Goal: Task Accomplishment & Management: Manage account settings

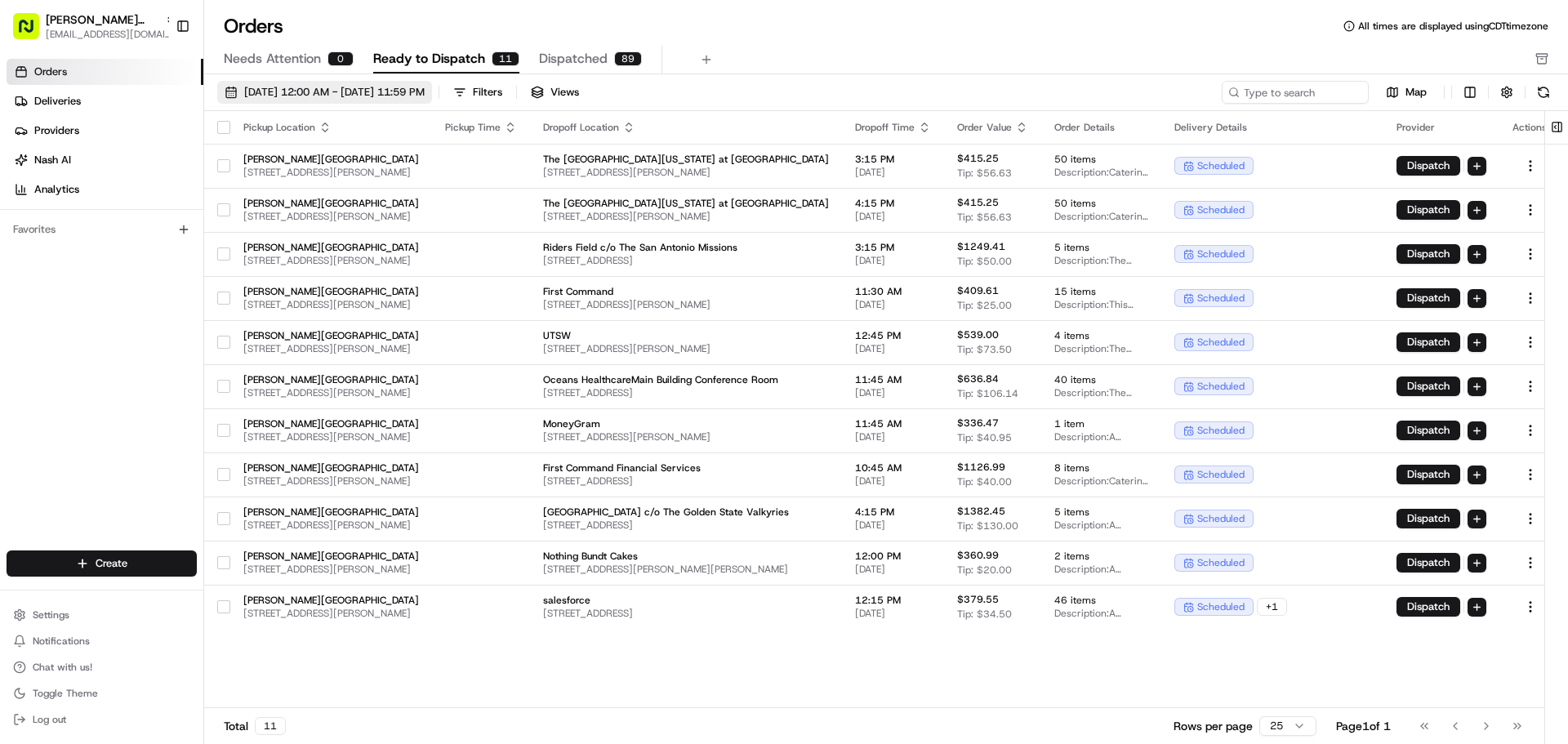
click at [425, 91] on span "[DATE] 12:00 AM - [DATE] 11:59 PM" at bounding box center [335, 92] width 181 height 15
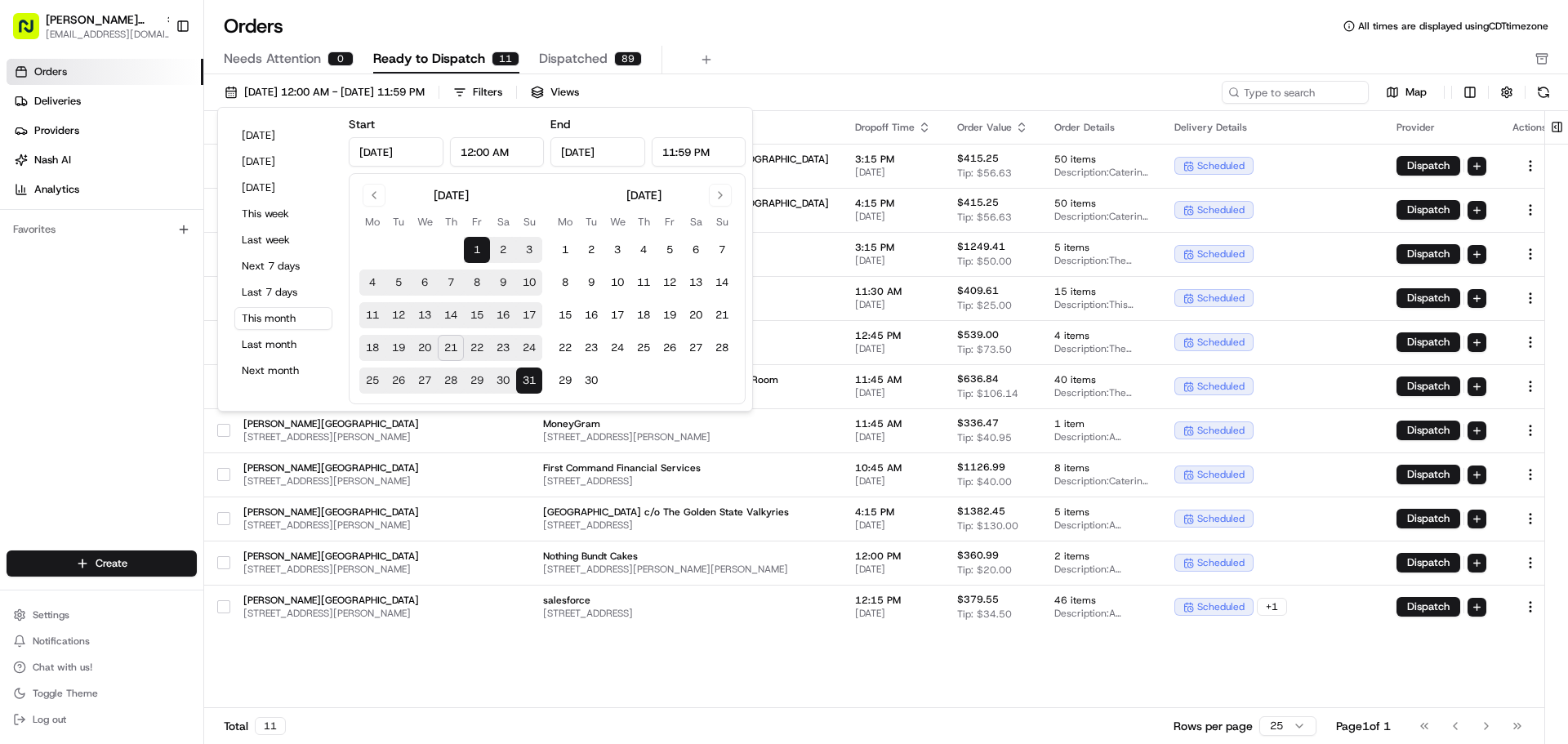
click at [451, 344] on button "21" at bounding box center [451, 348] width 26 height 26
type input "[DATE]"
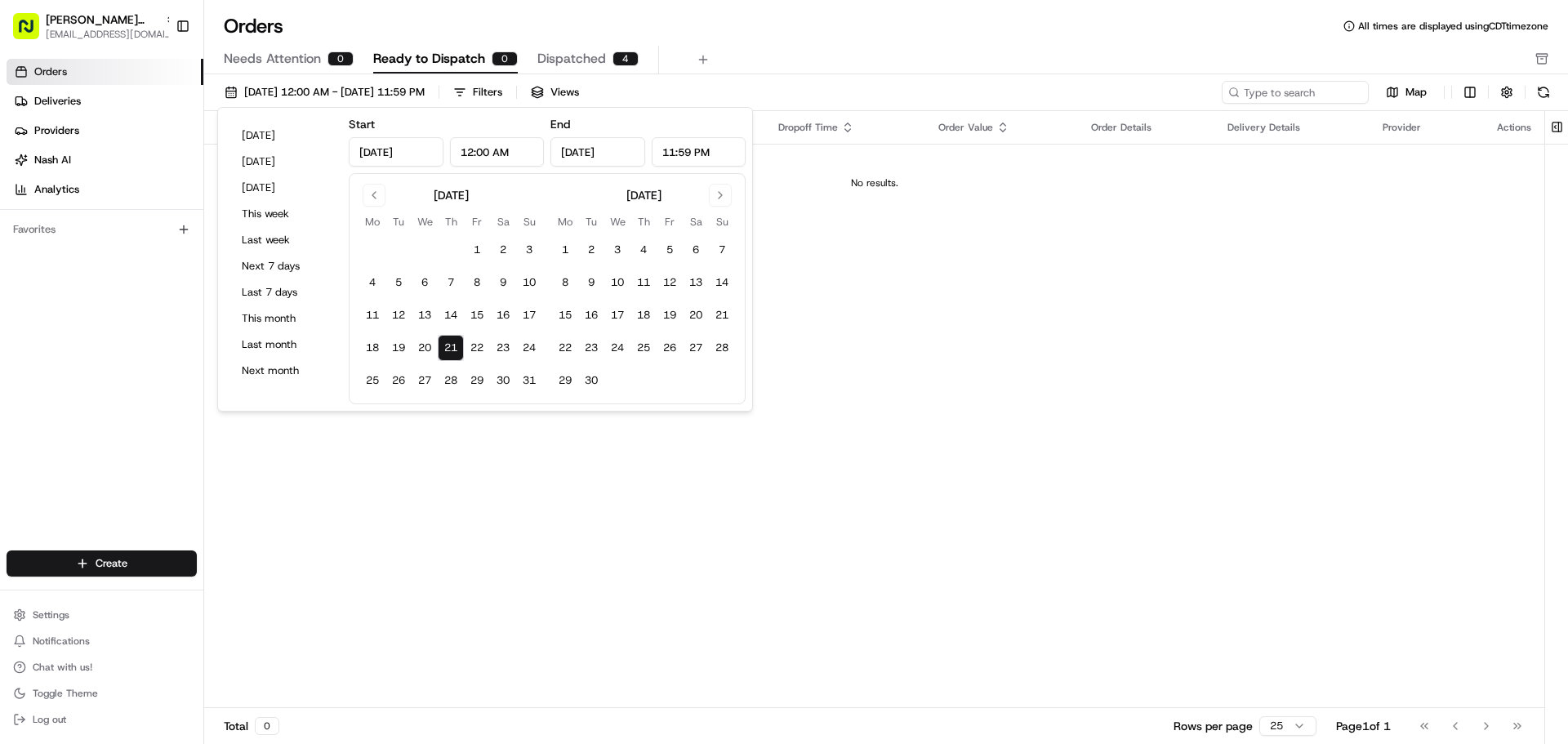
click at [666, 37] on div "Orders All times are displayed using CDT timezone" at bounding box center [886, 26] width 1364 height 26
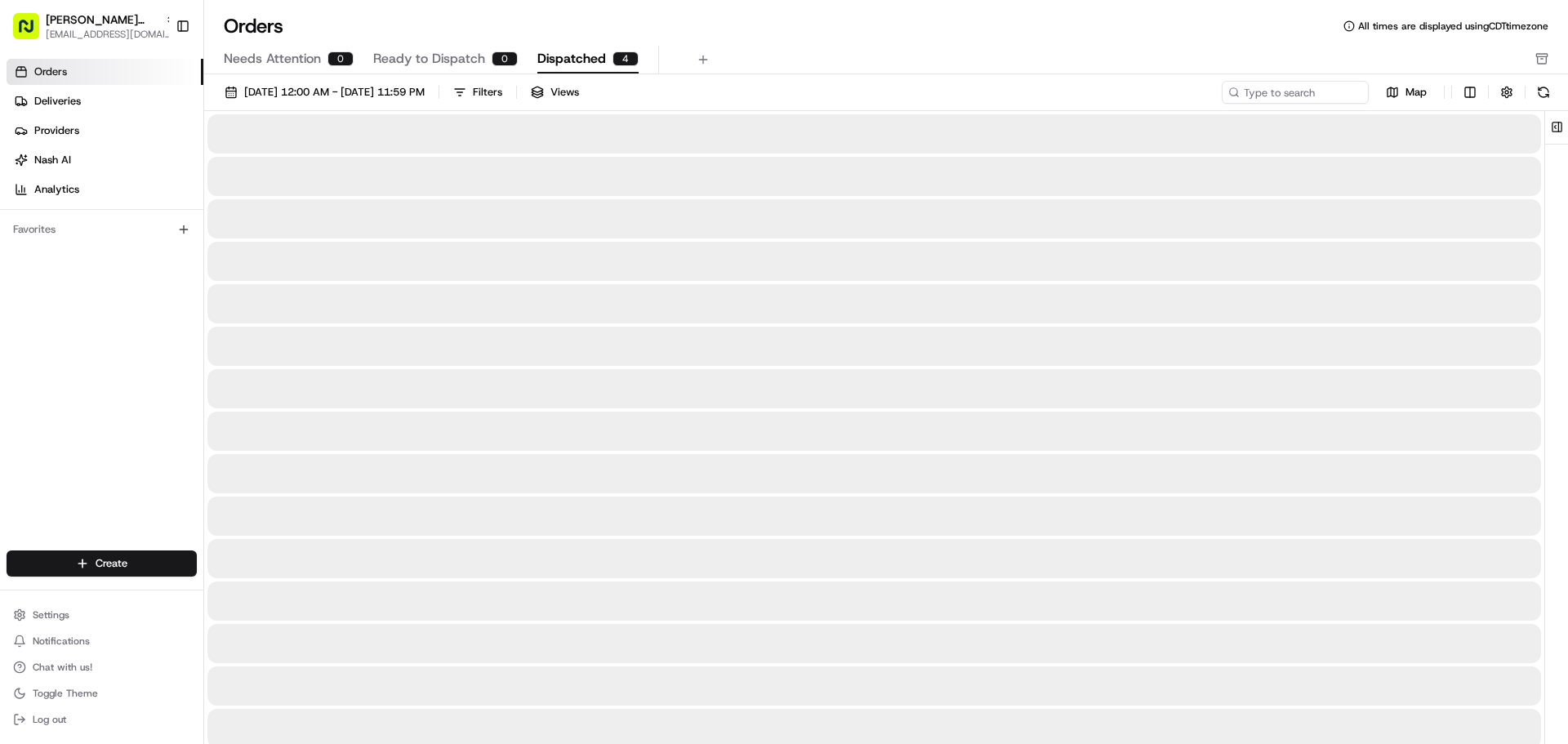
click at [594, 58] on span "Dispatched" at bounding box center [571, 58] width 69 height 20
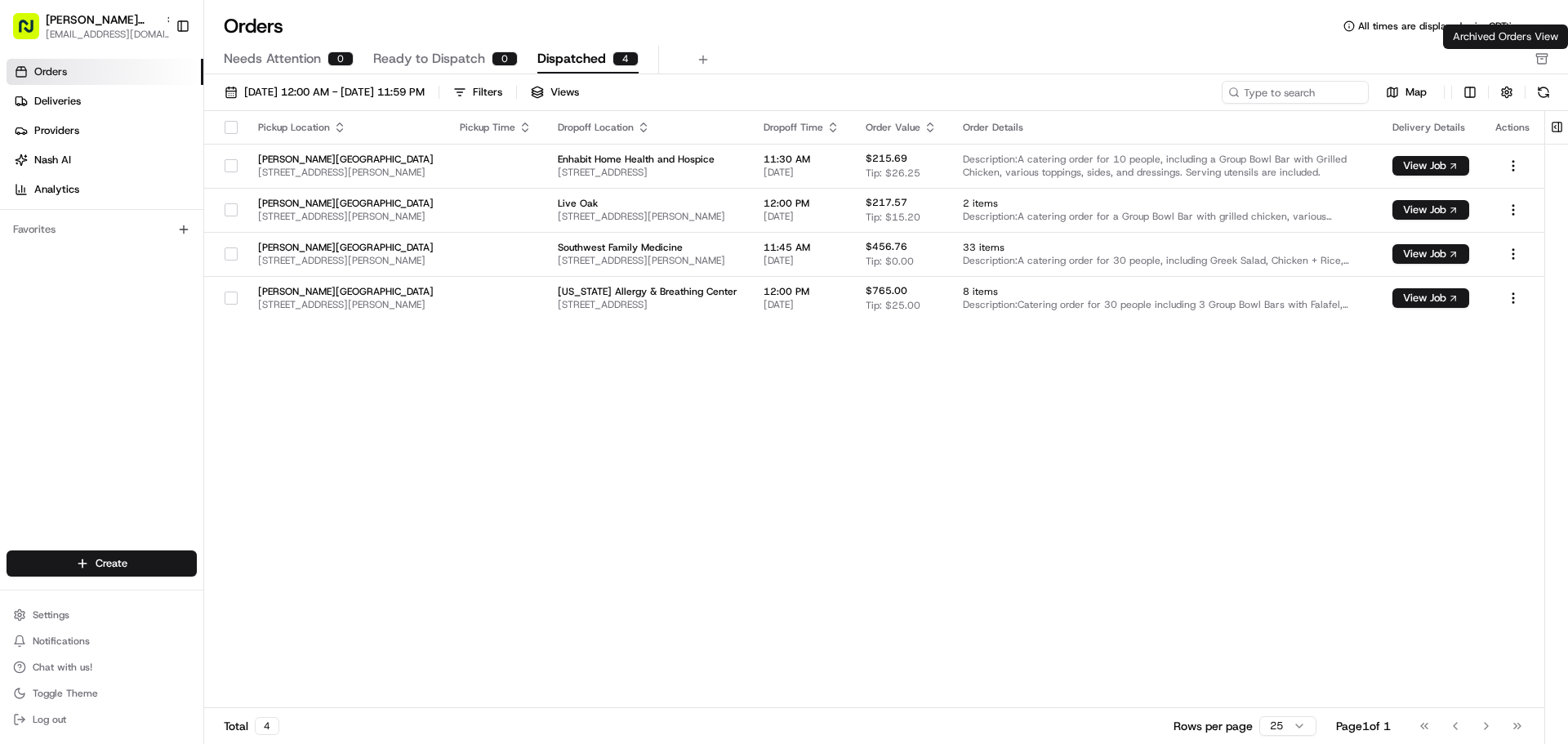
click at [1544, 60] on icon "button" at bounding box center [1541, 58] width 13 height 13
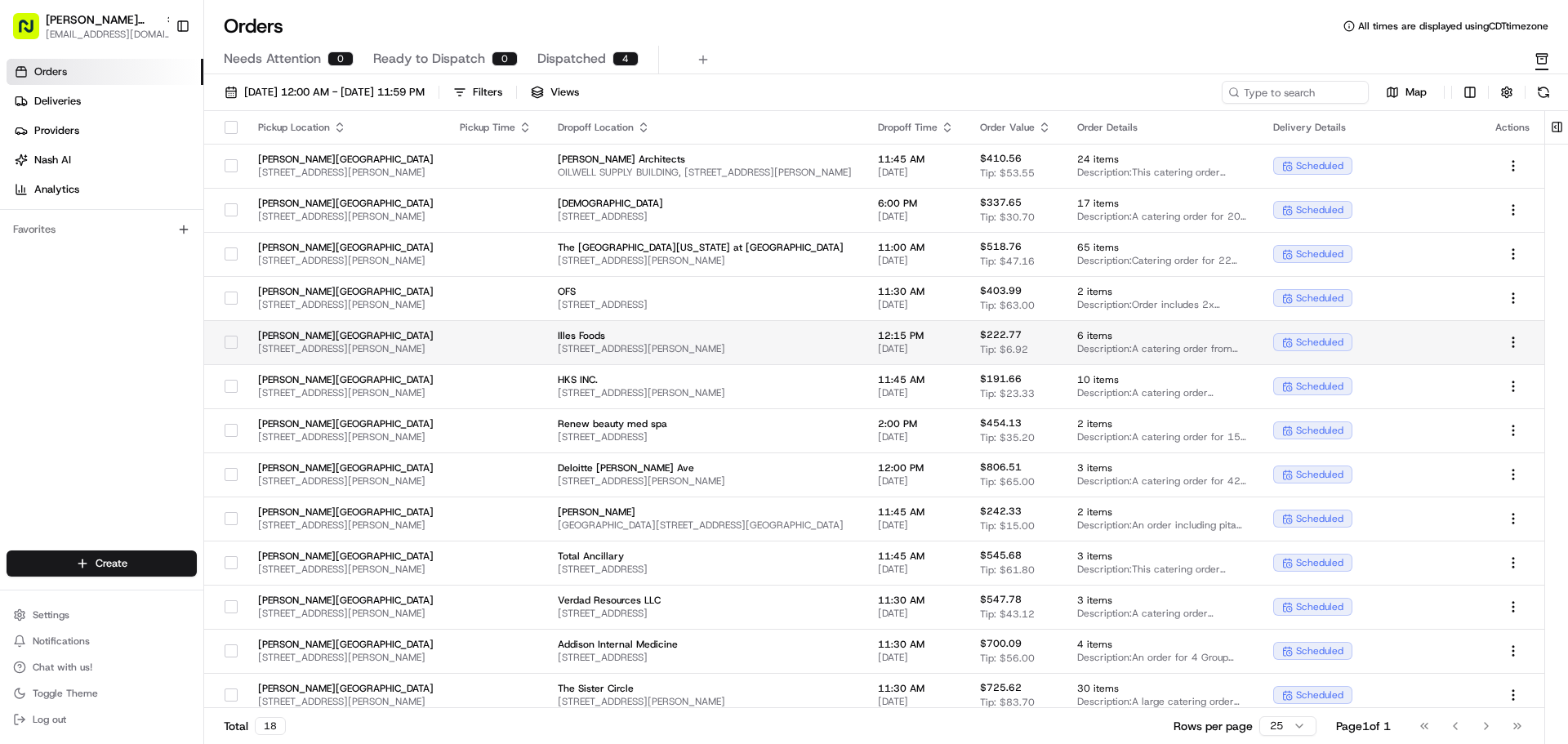
click at [224, 346] on button "button" at bounding box center [230, 342] width 13 height 13
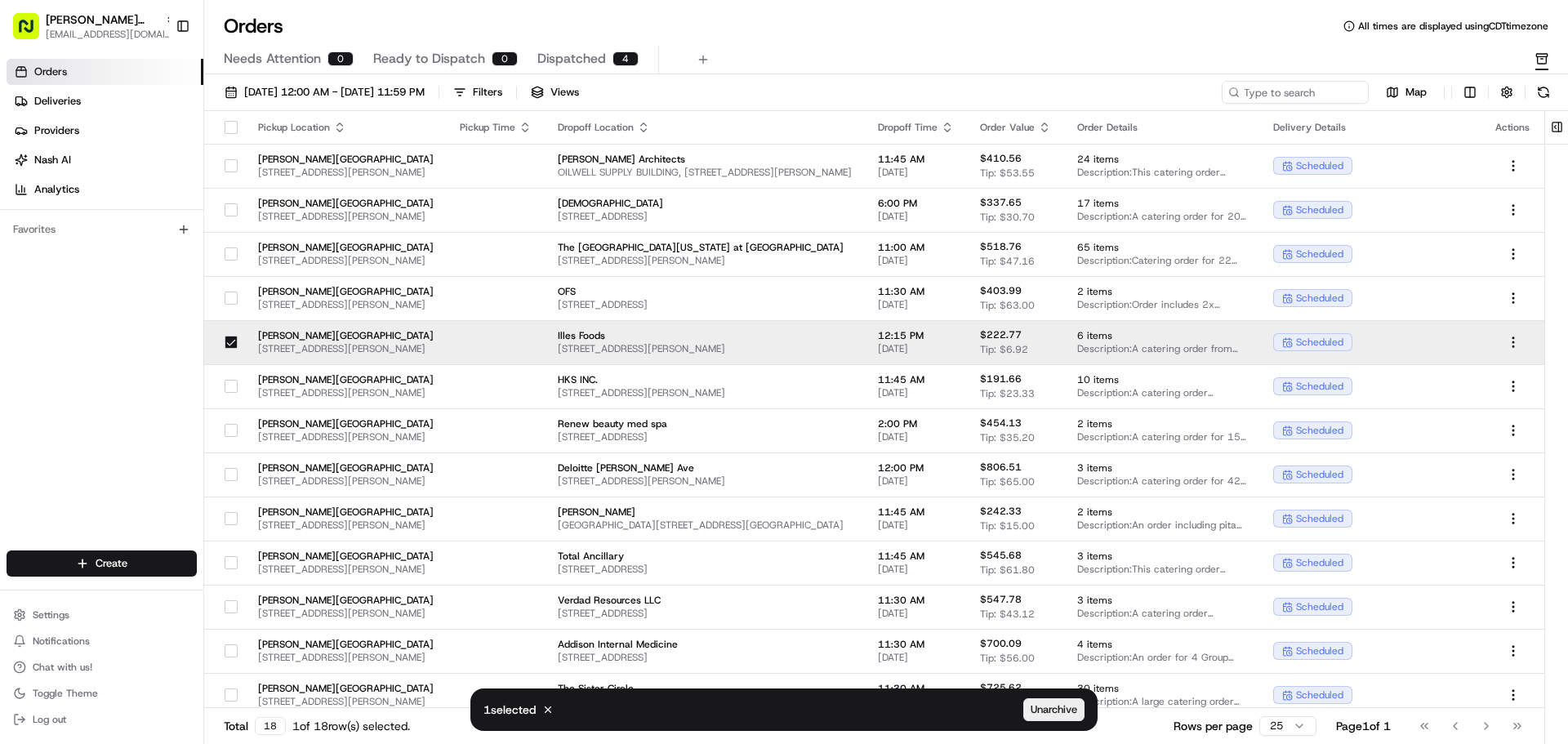
click at [1066, 714] on span "Unarchive" at bounding box center [1054, 709] width 47 height 15
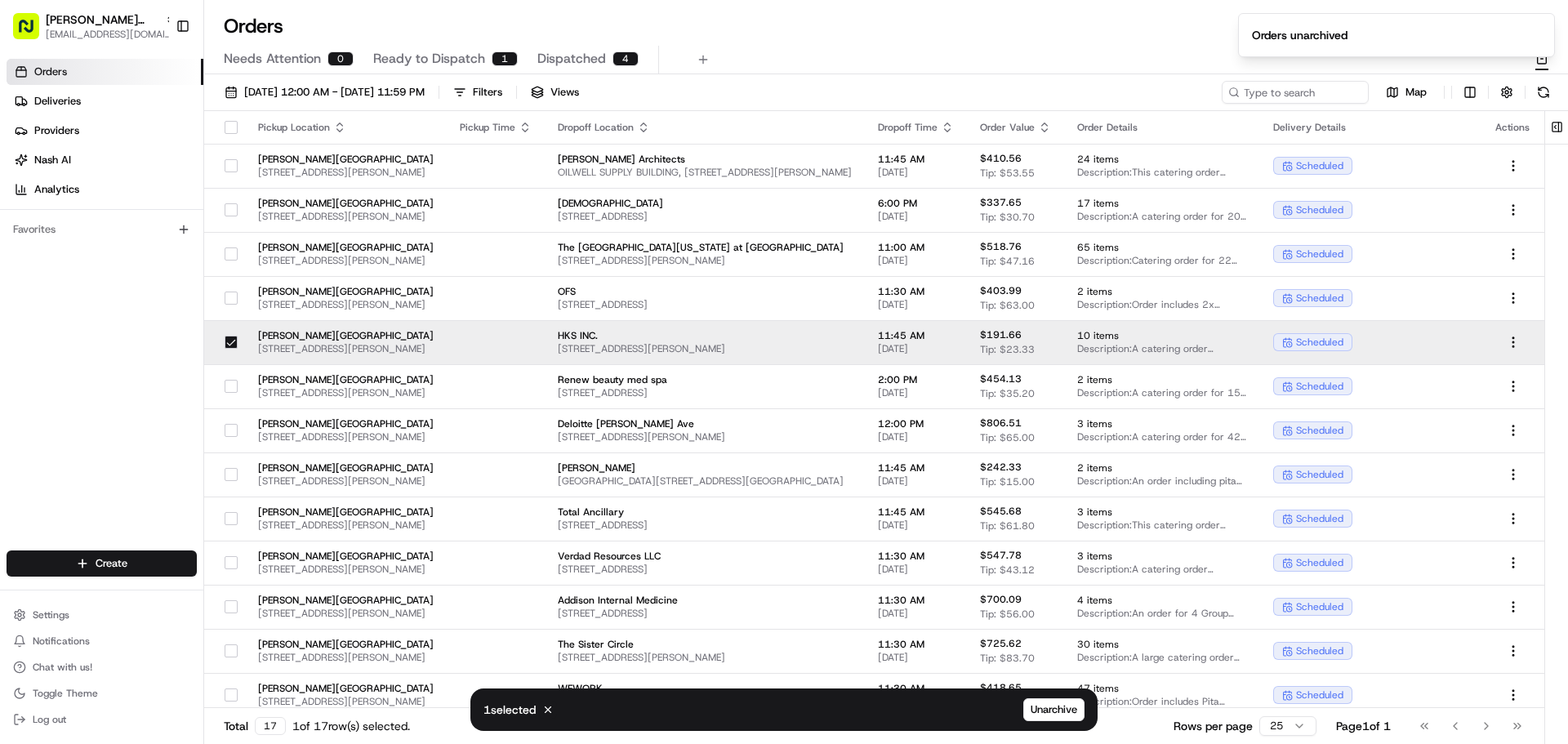
click at [224, 343] on button "button" at bounding box center [230, 342] width 13 height 13
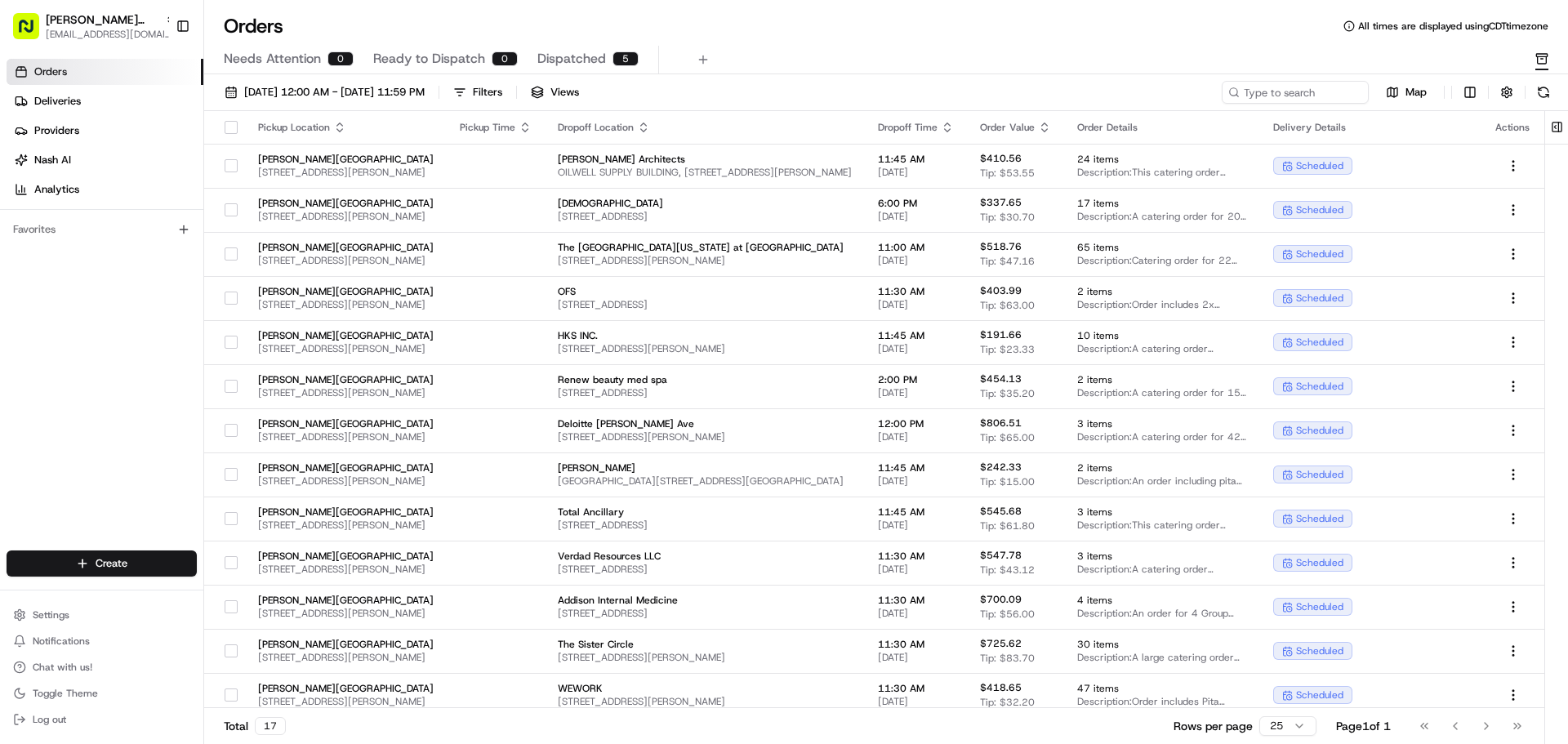
click at [572, 51] on span "Dispatched" at bounding box center [571, 58] width 69 height 20
